Goal: Task Accomplishment & Management: Use online tool/utility

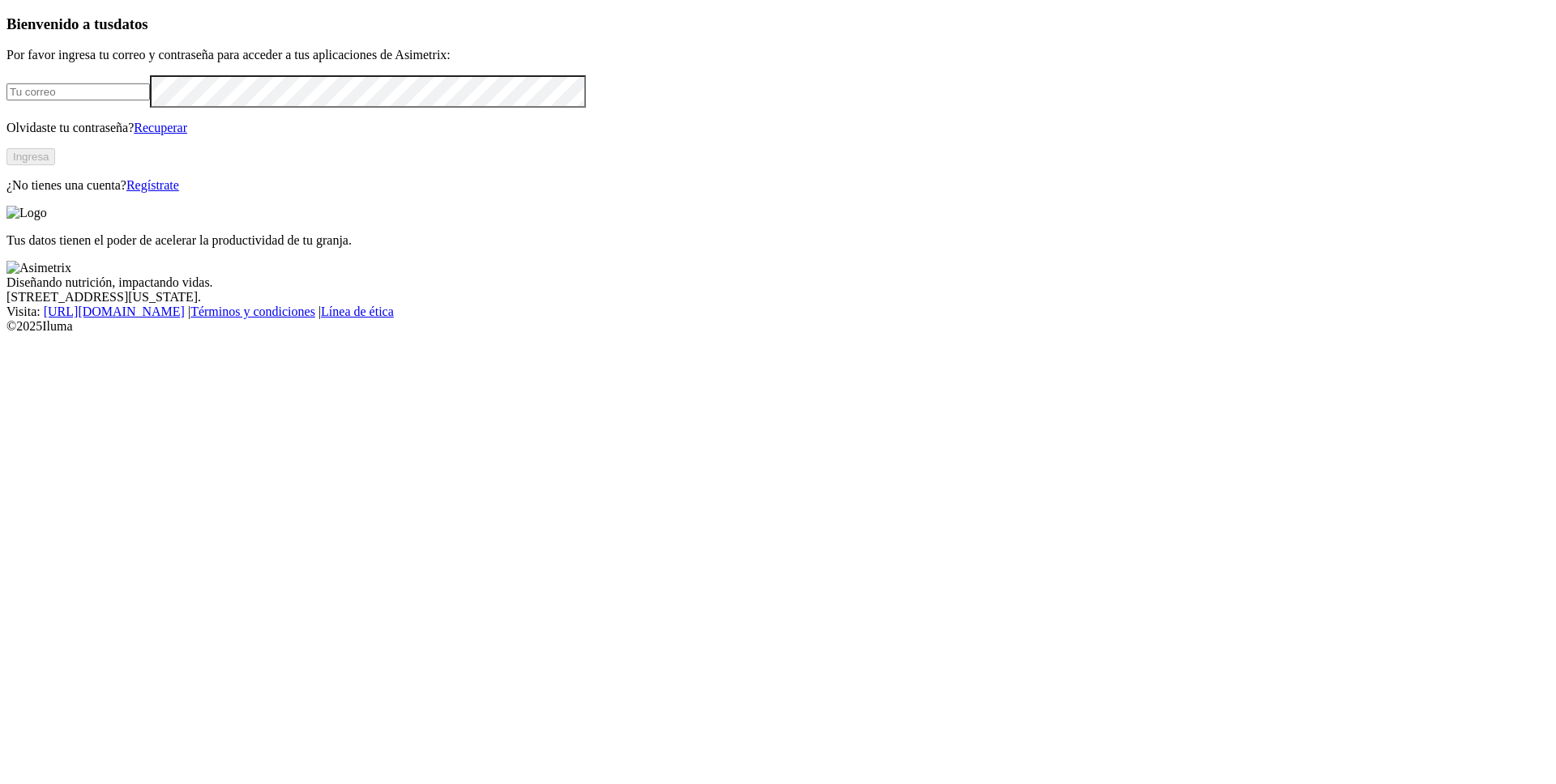
click at [150, 100] on input "email" at bounding box center [79, 92] width 144 height 17
type input "[PERSON_NAME][EMAIL_ADDRESS][PERSON_NAME][DOMAIN_NAME]"
click input "submit" at bounding box center [0, 0] width 0 height 0
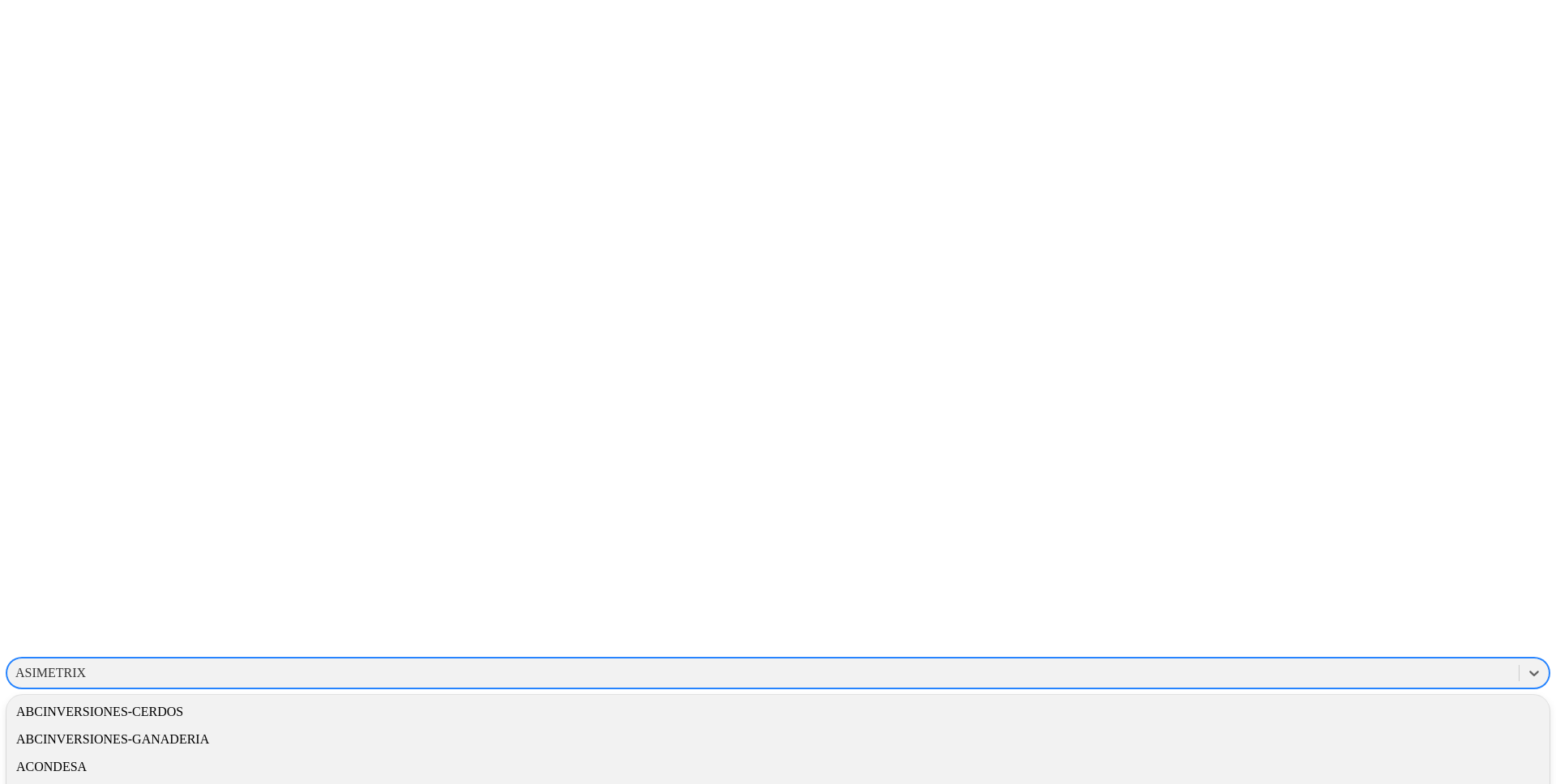
click at [1254, 661] on div "ASIMETRIX" at bounding box center [763, 672] width 1511 height 24
type input "cerva"
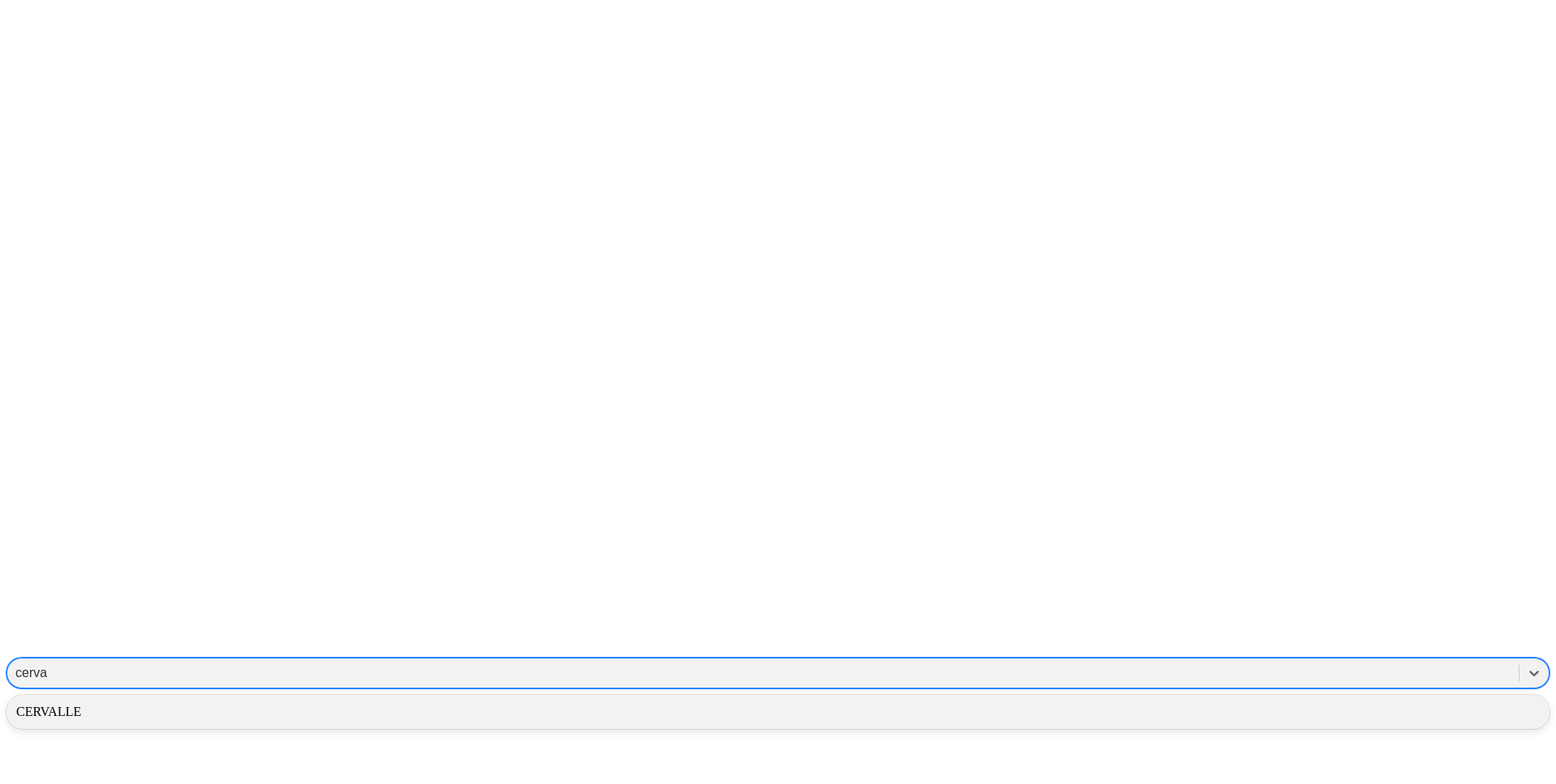
click at [1338, 695] on div "CERVALLE" at bounding box center [778, 711] width 1542 height 34
click at [1332, 699] on div "CERVALLE" at bounding box center [778, 712] width 1542 height 27
